Goal: Information Seeking & Learning: Learn about a topic

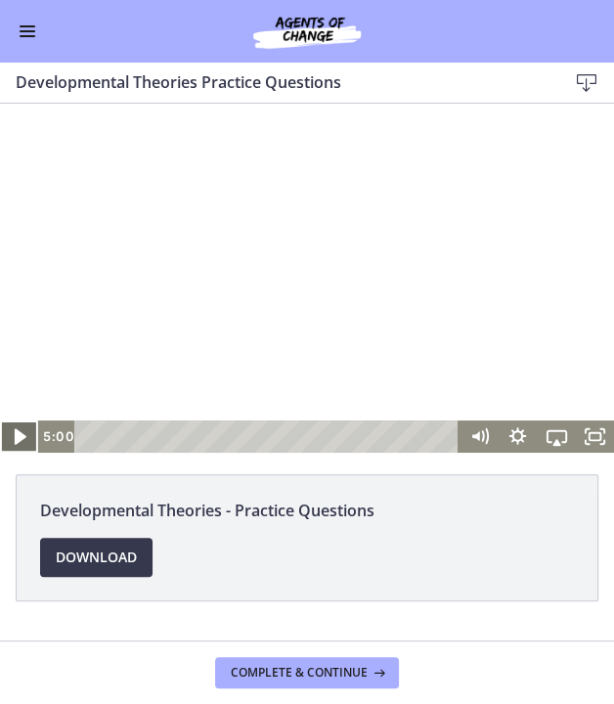
click at [14, 437] on icon "Play Video" at bounding box center [21, 436] width 46 height 39
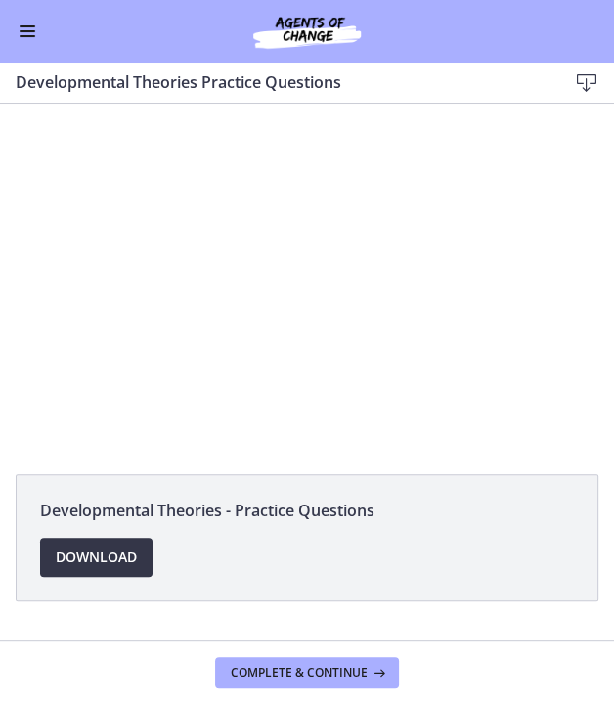
click at [107, 551] on span "Download Opens in a new window" at bounding box center [96, 556] width 81 height 23
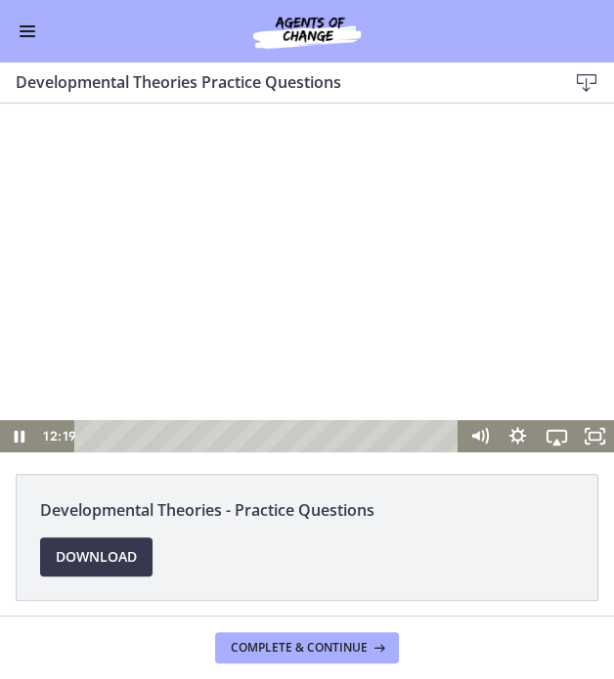
click at [277, 195] on div at bounding box center [307, 278] width 614 height 349
click at [25, 436] on icon "Play Video" at bounding box center [21, 436] width 38 height 32
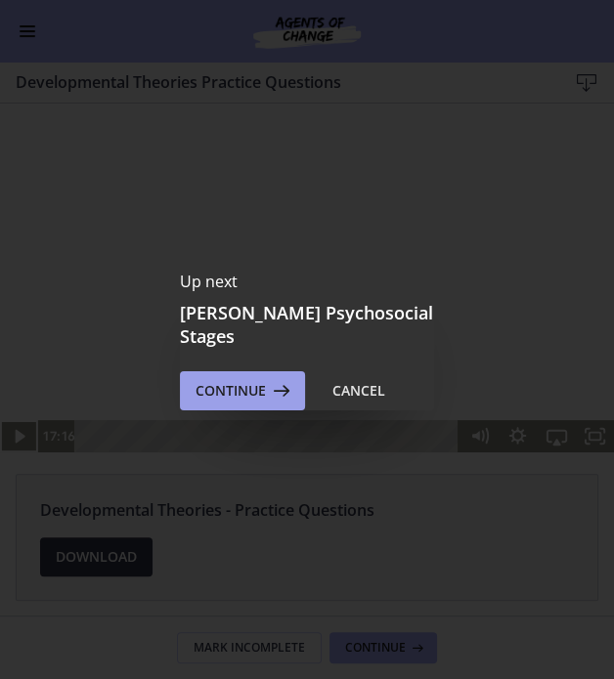
click at [270, 379] on icon at bounding box center [279, 390] width 27 height 23
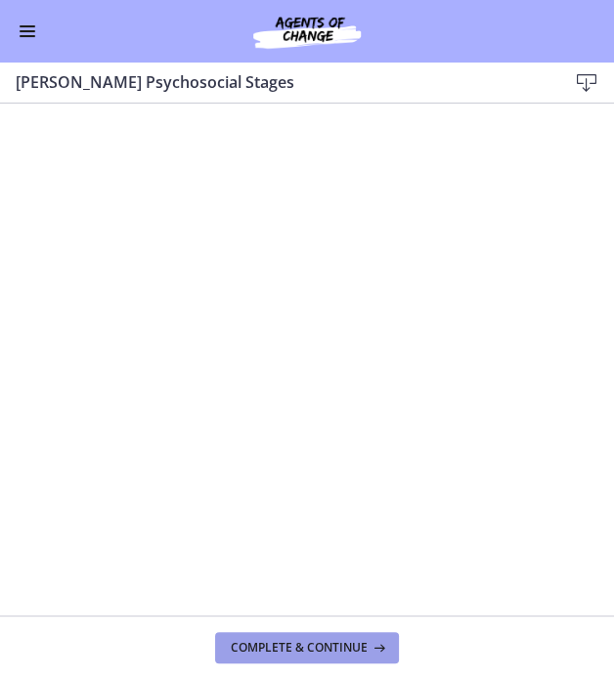
click at [315, 644] on span "Complete & continue" at bounding box center [299, 648] width 137 height 16
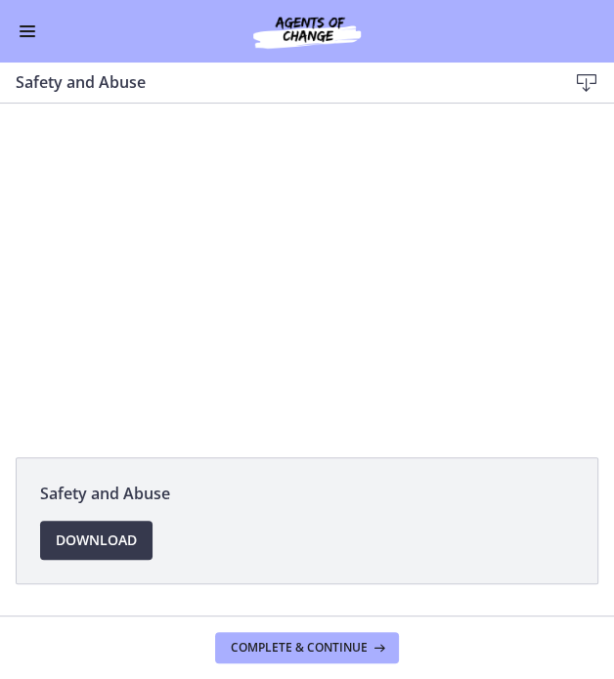
scroll to position [12, 0]
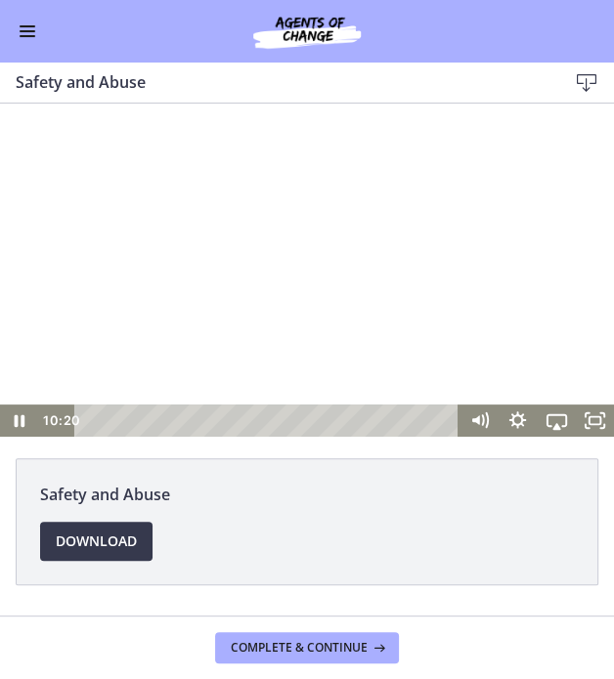
click at [388, 337] on div at bounding box center [307, 264] width 614 height 345
click at [365, 269] on div at bounding box center [307, 264] width 614 height 345
click at [267, 307] on div at bounding box center [307, 264] width 614 height 345
click at [296, 320] on div at bounding box center [307, 264] width 614 height 345
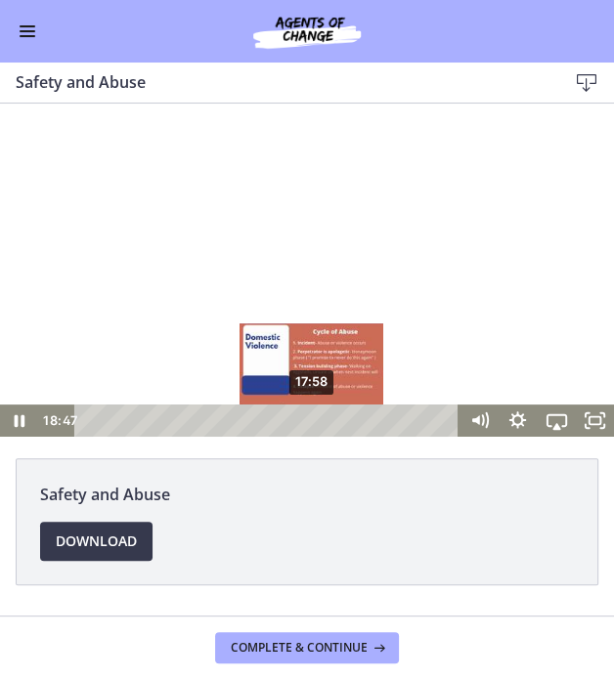
click at [313, 417] on div "17:58" at bounding box center [269, 421] width 363 height 32
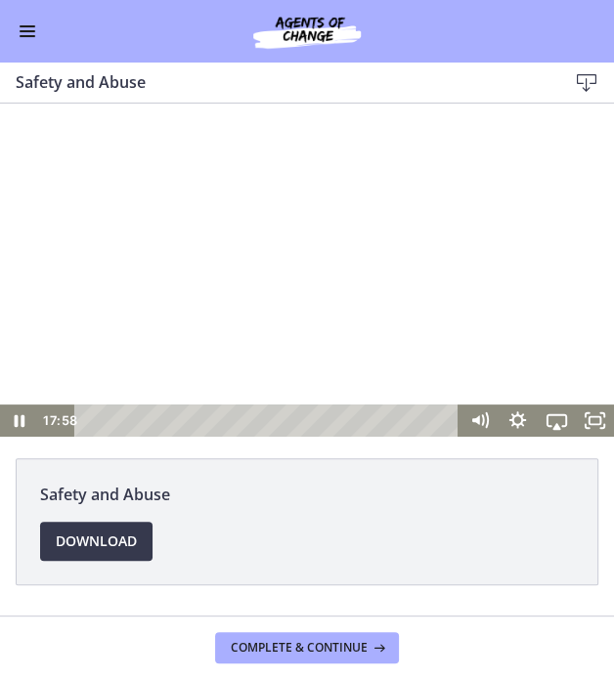
click at [326, 265] on div at bounding box center [307, 264] width 614 height 345
click at [323, 235] on div at bounding box center [307, 264] width 614 height 345
click at [372, 241] on div at bounding box center [307, 264] width 614 height 345
click at [289, 199] on div at bounding box center [307, 264] width 614 height 345
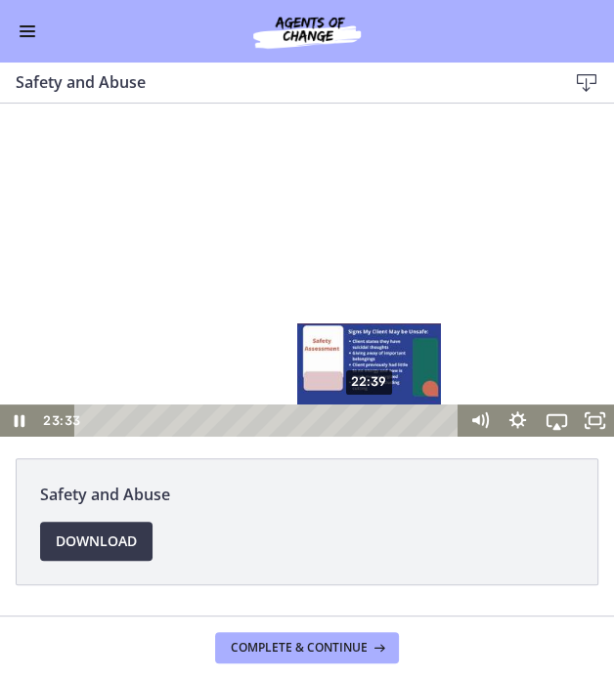
click at [371, 424] on div "22:39" at bounding box center [269, 421] width 363 height 32
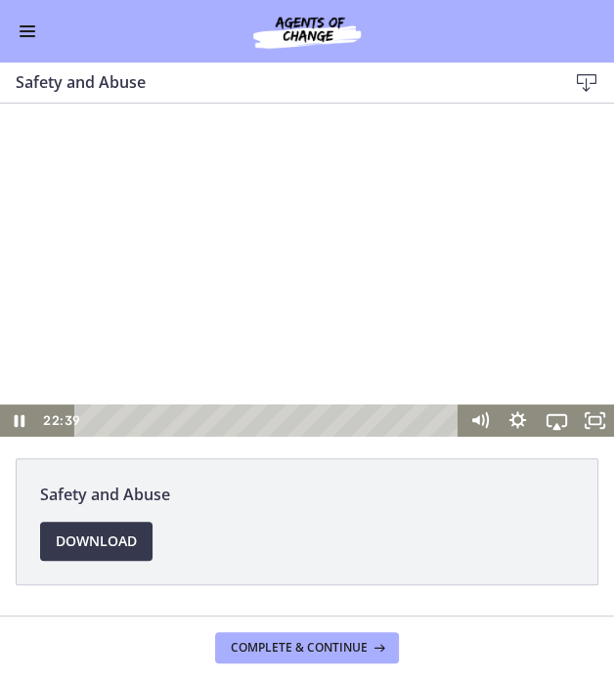
click at [376, 292] on div at bounding box center [307, 264] width 614 height 345
click at [389, 294] on div at bounding box center [307, 264] width 614 height 345
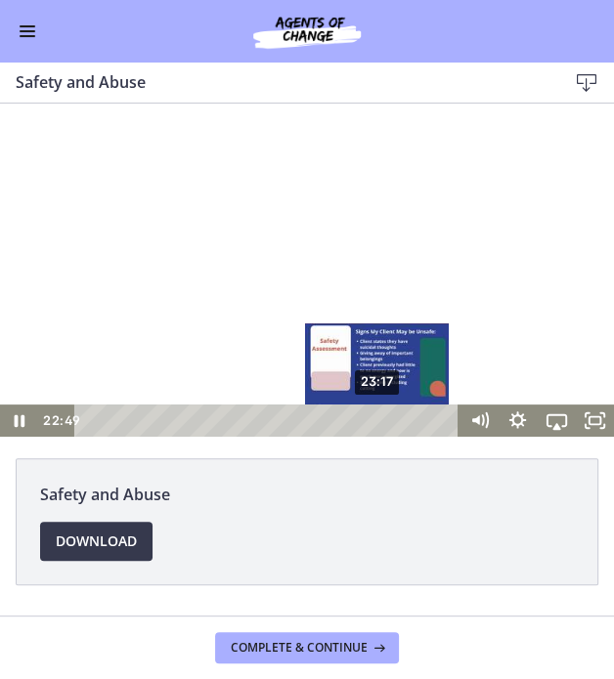
click at [379, 423] on div "23:17" at bounding box center [269, 421] width 363 height 32
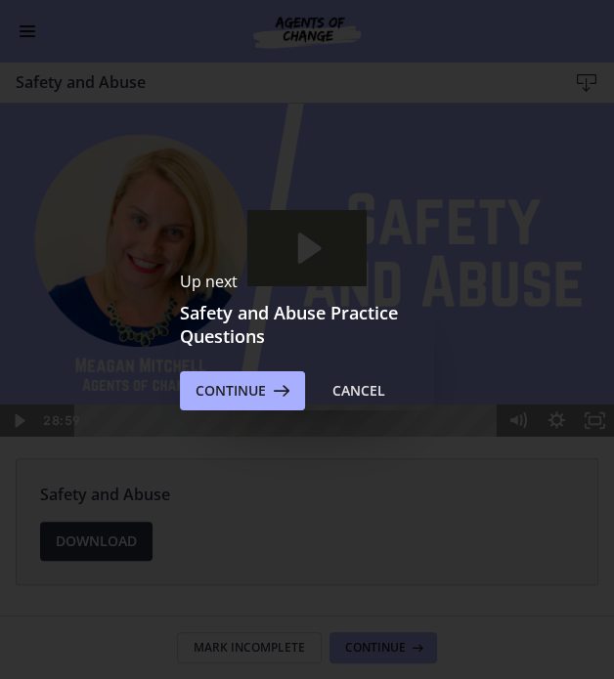
scroll to position [0, 0]
click at [356, 393] on div "Cancel" at bounding box center [358, 390] width 53 height 23
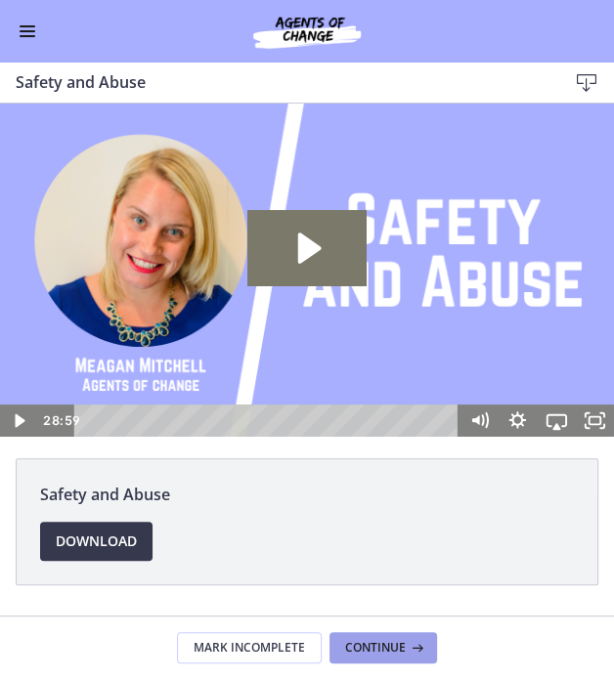
click at [365, 645] on span "Continue" at bounding box center [375, 648] width 61 height 16
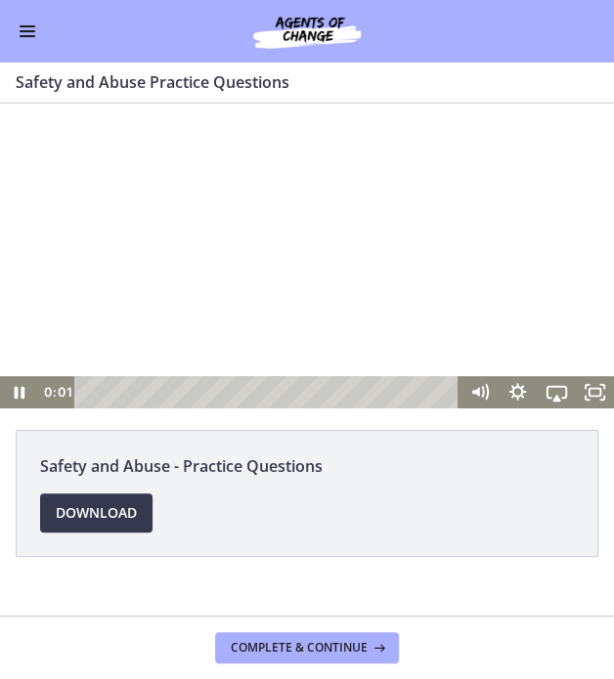
click at [307, 289] on div at bounding box center [307, 256] width 614 height 305
